Goal: Check status: Check status

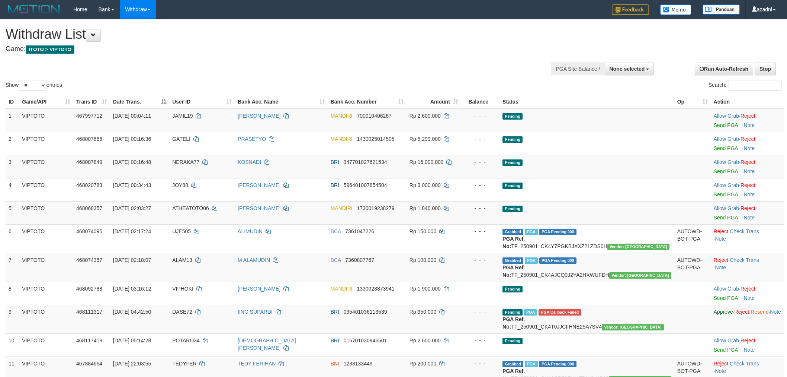
select select
select select "**"
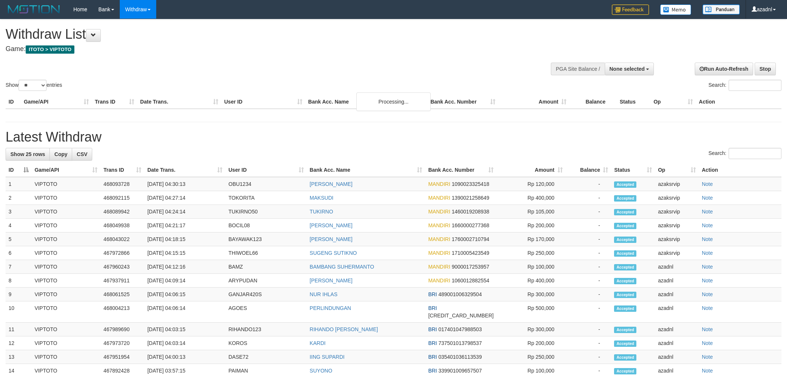
select select
select select "**"
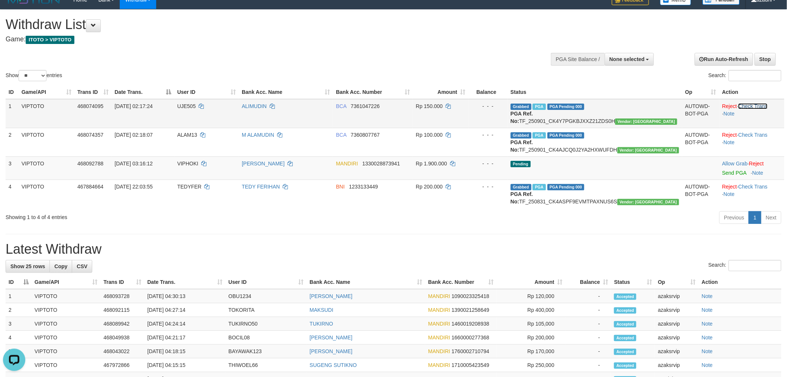
click at [757, 106] on link "Check Trans" at bounding box center [753, 106] width 29 height 6
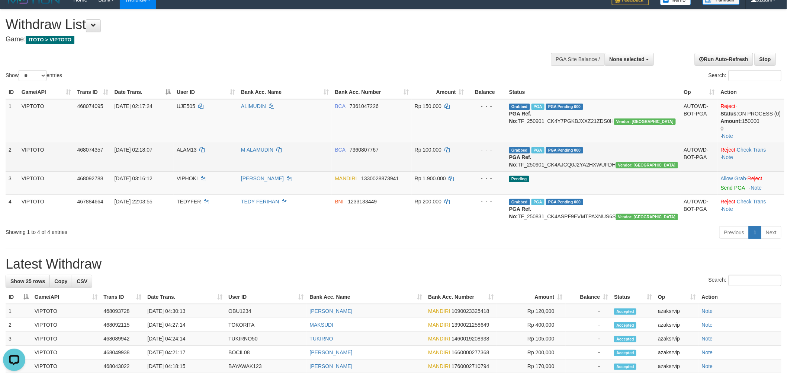
click at [763, 144] on td "Reject · Check Trans · Note" at bounding box center [751, 156] width 67 height 29
click at [763, 147] on link "Check Trans" at bounding box center [751, 150] width 29 height 6
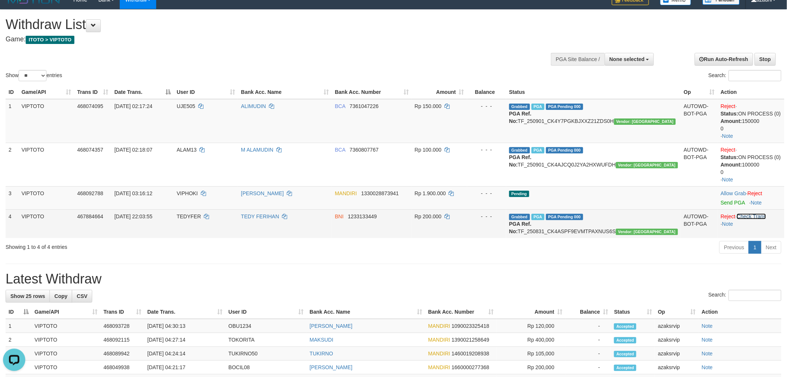
click at [762, 214] on link "Check Trans" at bounding box center [751, 216] width 29 height 6
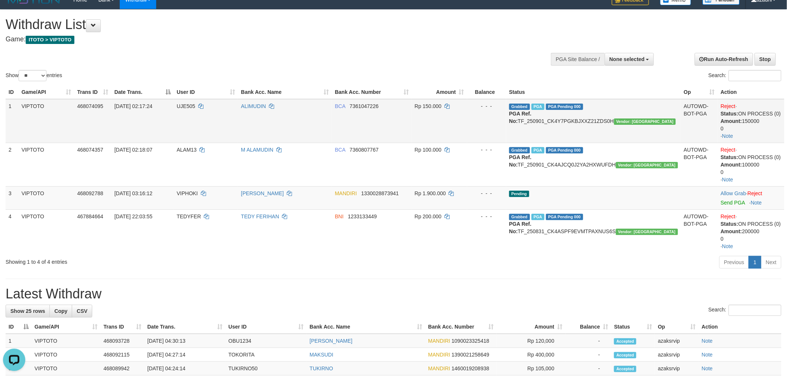
click at [126, 106] on span "[DATE] 02:17:24" at bounding box center [134, 106] width 38 height 6
drag, startPoint x: 126, startPoint y: 106, endPoint x: 130, endPoint y: 106, distance: 3.7
click at [130, 106] on span "[DATE] 02:17:24" at bounding box center [134, 106] width 38 height 6
click at [123, 103] on span "[DATE] 02:17:24" at bounding box center [134, 106] width 38 height 6
drag, startPoint x: 123, startPoint y: 103, endPoint x: 170, endPoint y: 105, distance: 47.6
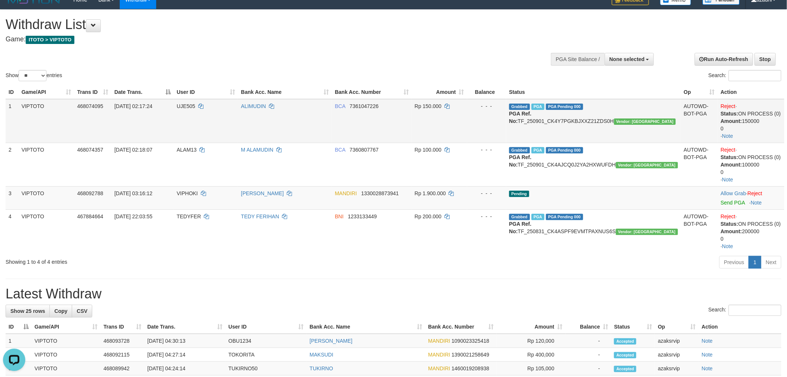
click at [170, 105] on td "[DATE] 02:17:24" at bounding box center [143, 121] width 63 height 44
copy span "[DATE] 02:17:24"
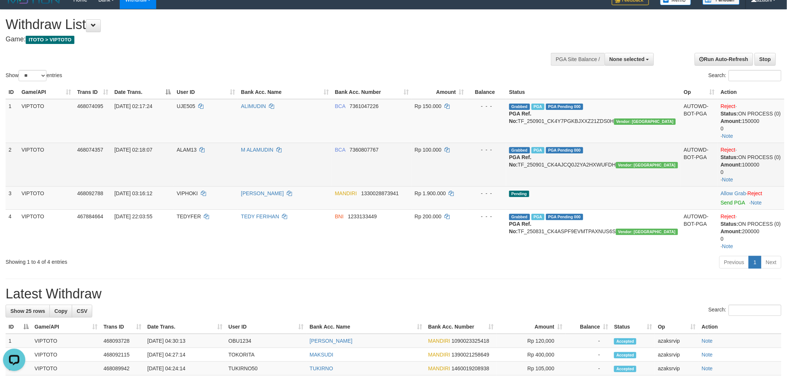
click at [121, 147] on span "[DATE] 02:18:07" at bounding box center [134, 150] width 38 height 6
drag, startPoint x: 121, startPoint y: 147, endPoint x: 168, endPoint y: 147, distance: 46.9
click at [153, 147] on span "[DATE] 02:18:07" at bounding box center [134, 150] width 38 height 6
copy span "[DATE] 02:18:07"
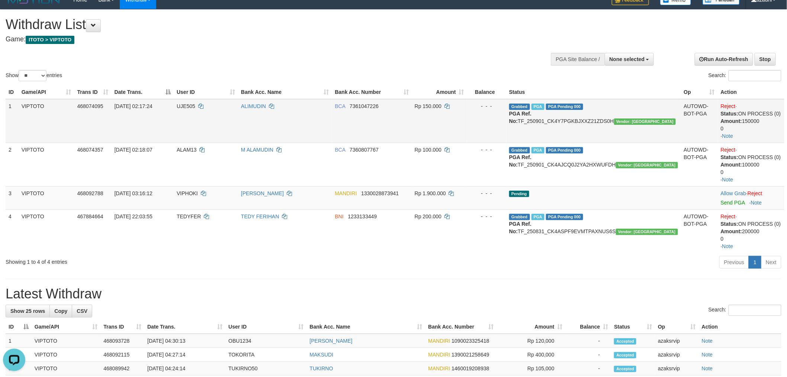
click at [624, 120] on td "Grabbed PGA PGA Pending 000 {"status":"000","data":{"unique_id":"892-468074095-…" at bounding box center [593, 121] width 175 height 44
copy td "TF_250901_CK4Y7PGKBJXXZ21ZDS0H"
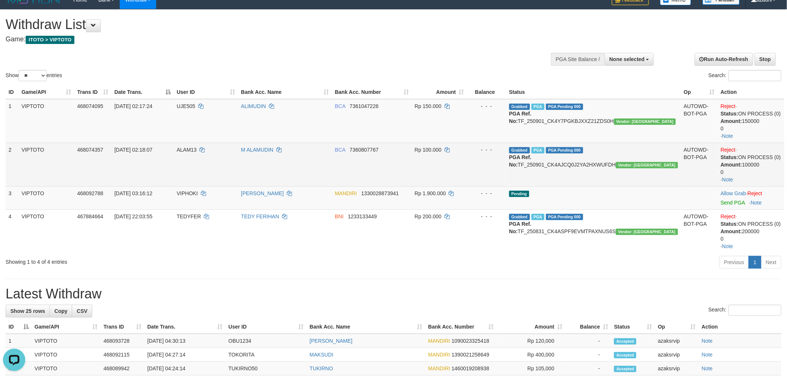
click at [604, 162] on td "Grabbed PGA PGA Pending 000 {"status":"000","data":{"unique_id":"892-468074357-…" at bounding box center [593, 164] width 175 height 44
copy td "TF_250901_CK4AJCQ0J2YA2HXWUFDH"
